Goal: Check status: Check status

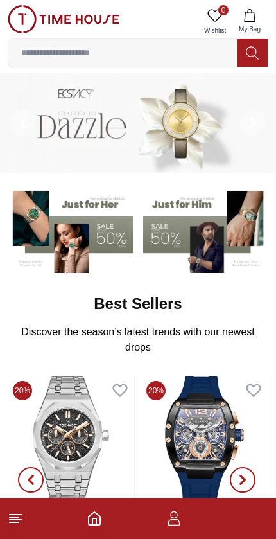
click at [179, 513] on icon "button" at bounding box center [173, 518] width 15 height 15
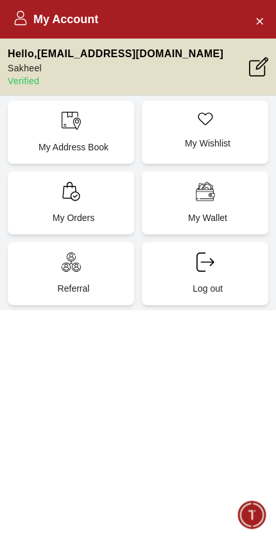
click at [107, 199] on div "My Orders" at bounding box center [71, 202] width 127 height 63
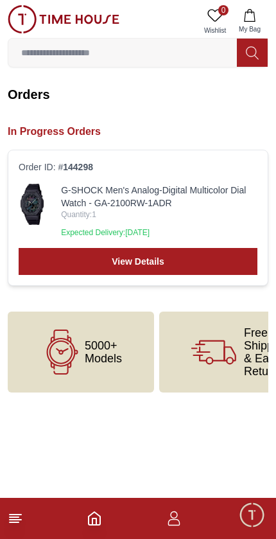
click at [217, 261] on link "View Details" at bounding box center [138, 261] width 239 height 27
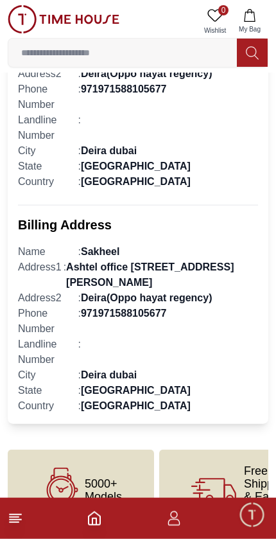
scroll to position [699, 0]
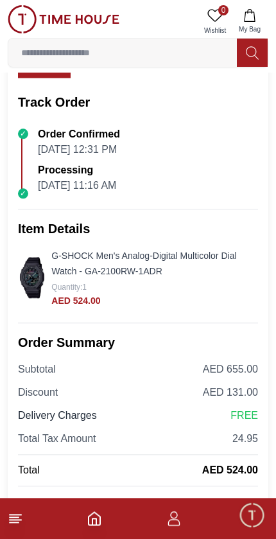
click at [44, 277] on img at bounding box center [32, 277] width 28 height 41
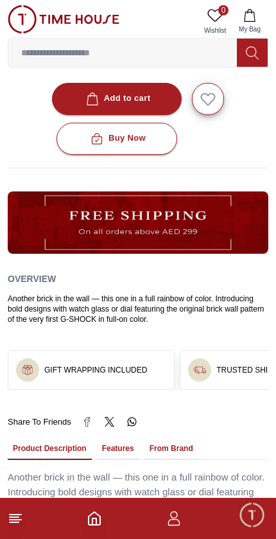
scroll to position [500, 0]
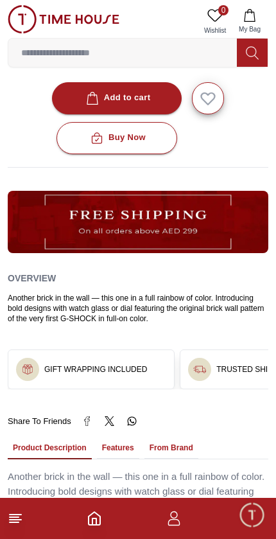
click at [137, 293] on div "Another brick in the wall — this one in a full rainbow of color. Introducing bo…" at bounding box center [138, 308] width 261 height 31
click at [43, 268] on h2 "Overview" at bounding box center [32, 277] width 48 height 19
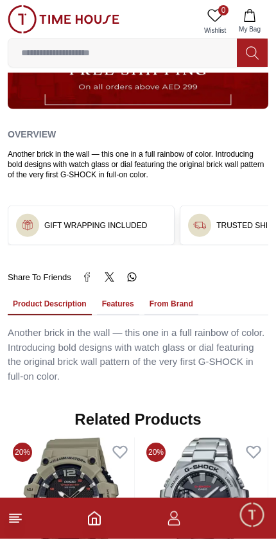
scroll to position [644, 0]
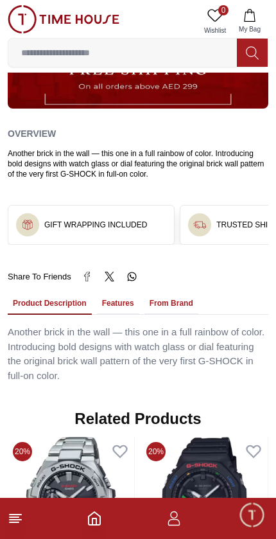
click at [115, 293] on button "Features" at bounding box center [118, 304] width 42 height 22
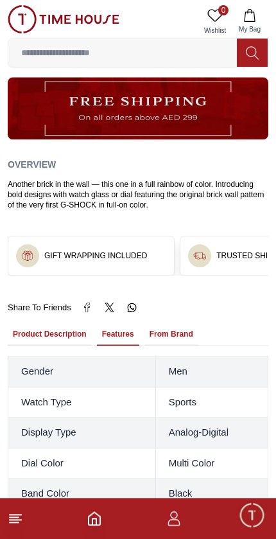
scroll to position [613, 0]
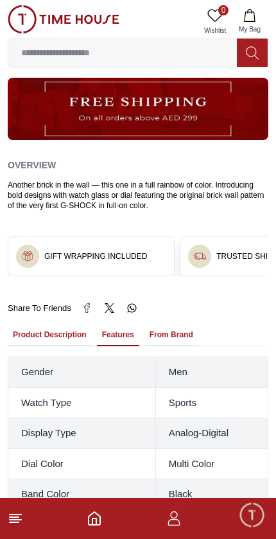
click at [198, 324] on button "From Brand" at bounding box center [171, 335] width 54 height 22
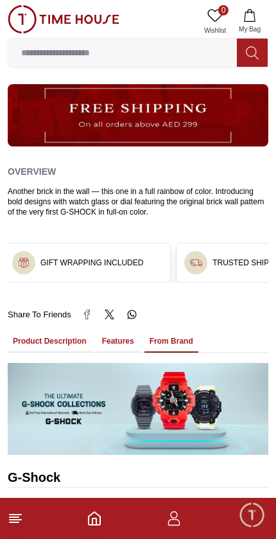
scroll to position [607, 0]
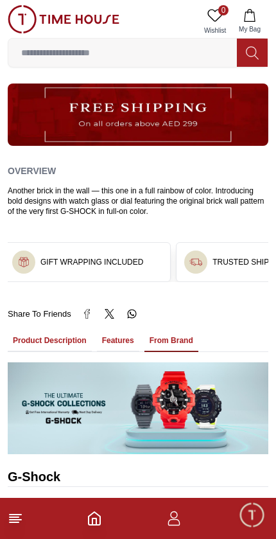
click at [132, 330] on button "Features" at bounding box center [118, 341] width 42 height 22
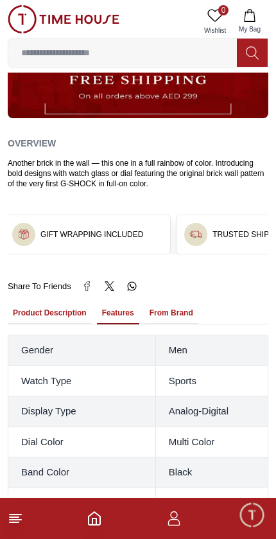
click at [71, 302] on button "Product Description" at bounding box center [50, 313] width 84 height 22
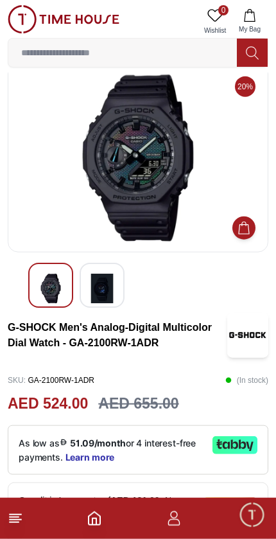
scroll to position [0, 0]
